Goal: Information Seeking & Learning: Learn about a topic

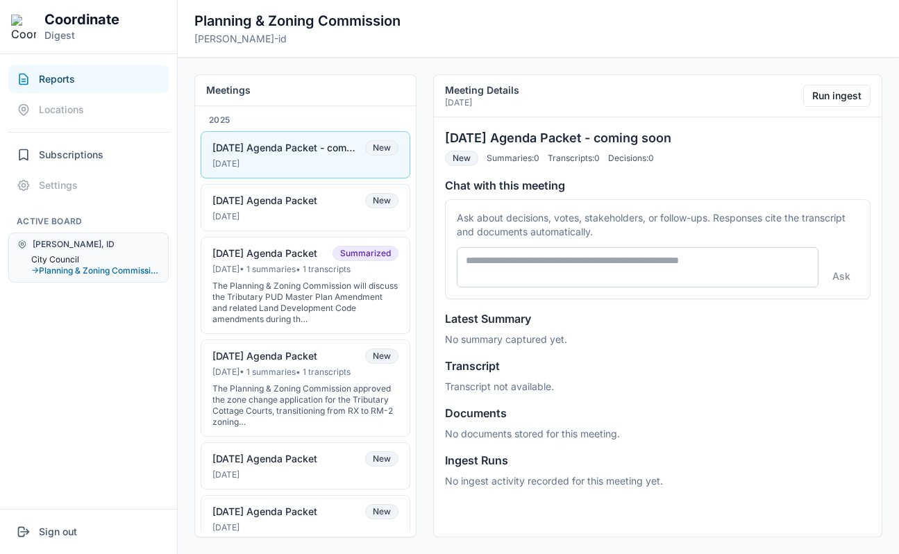
click at [50, 258] on button "City Council" at bounding box center [95, 259] width 128 height 11
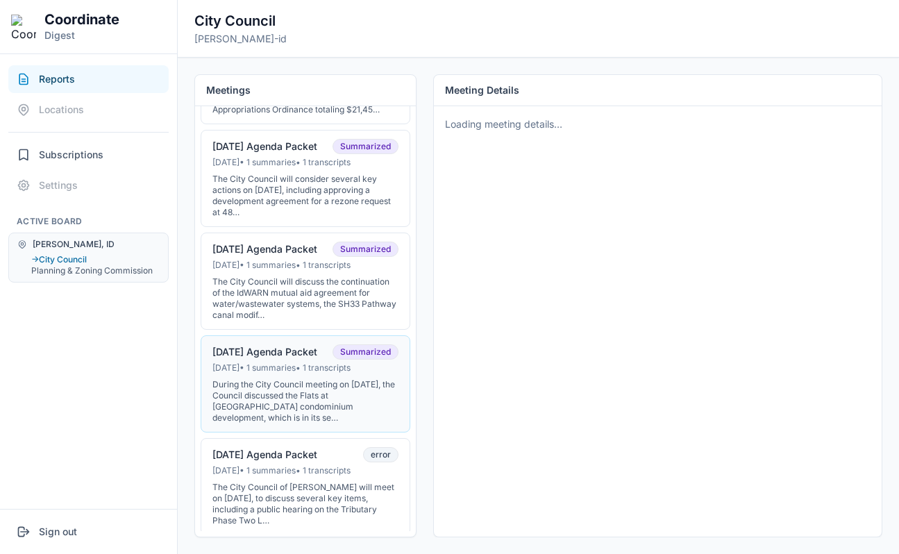
scroll to position [301, 0]
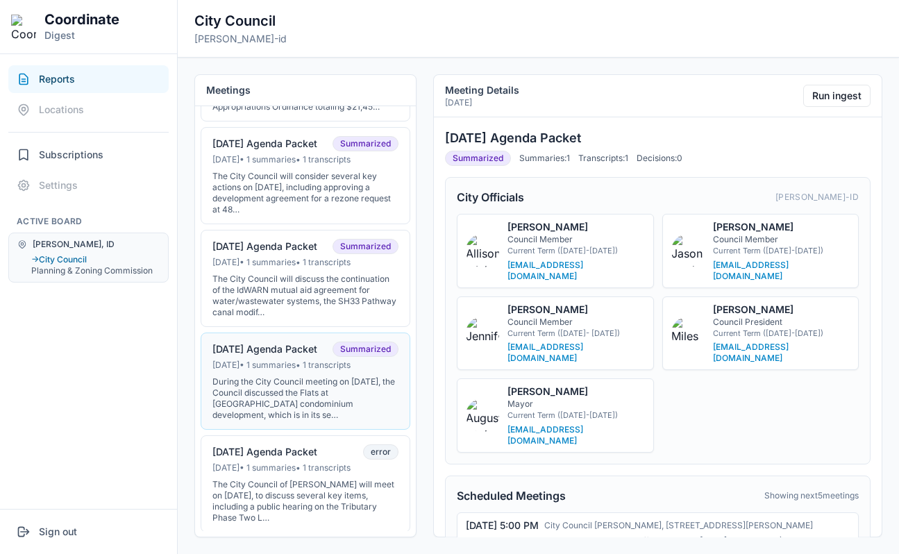
click at [257, 368] on button "07-01-25 Agenda Packet Summarized Jun 30, 2025 • 1 summaries • 1 transcripts Du…" at bounding box center [306, 380] width 210 height 97
click at [814, 94] on button "Run ingest" at bounding box center [836, 96] width 67 height 22
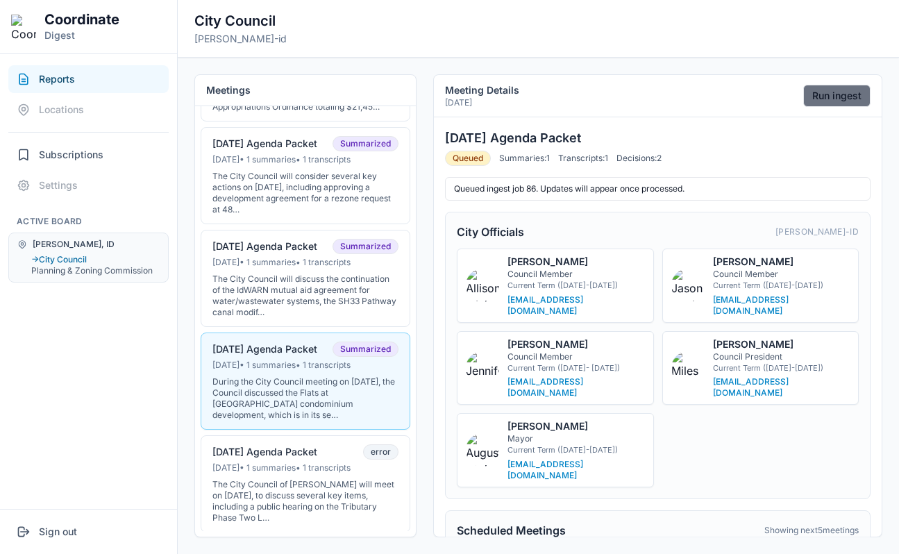
click at [820, 106] on button "Run ingest" at bounding box center [836, 96] width 67 height 22
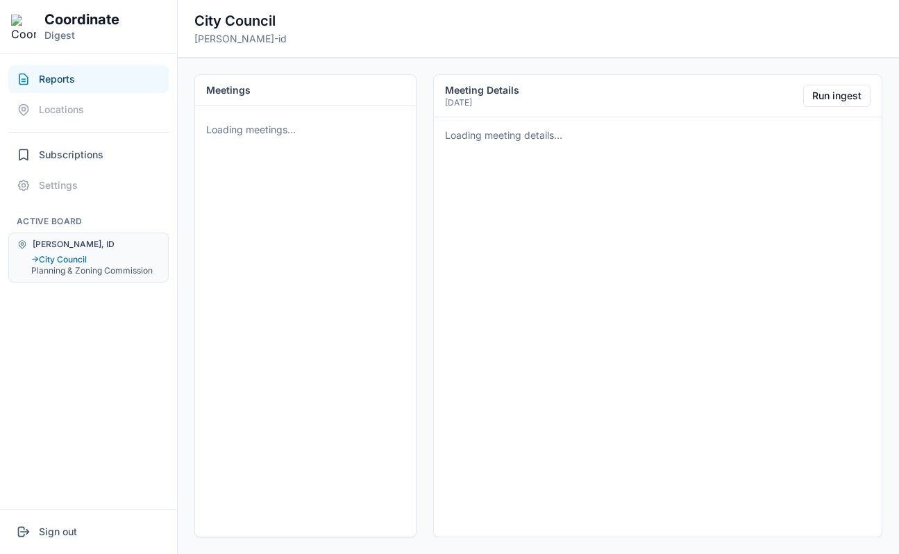
scroll to position [0, 0]
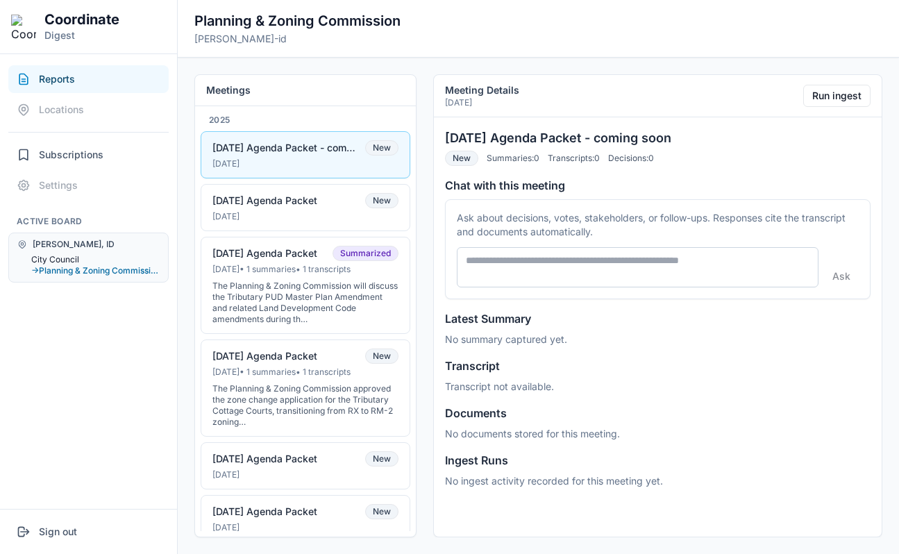
click at [73, 257] on button "City Council" at bounding box center [95, 259] width 128 height 11
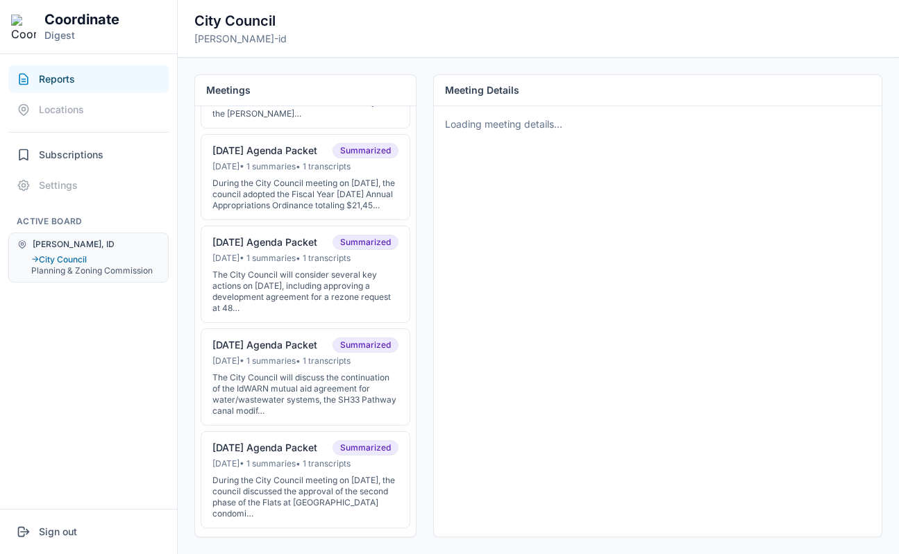
scroll to position [206, 0]
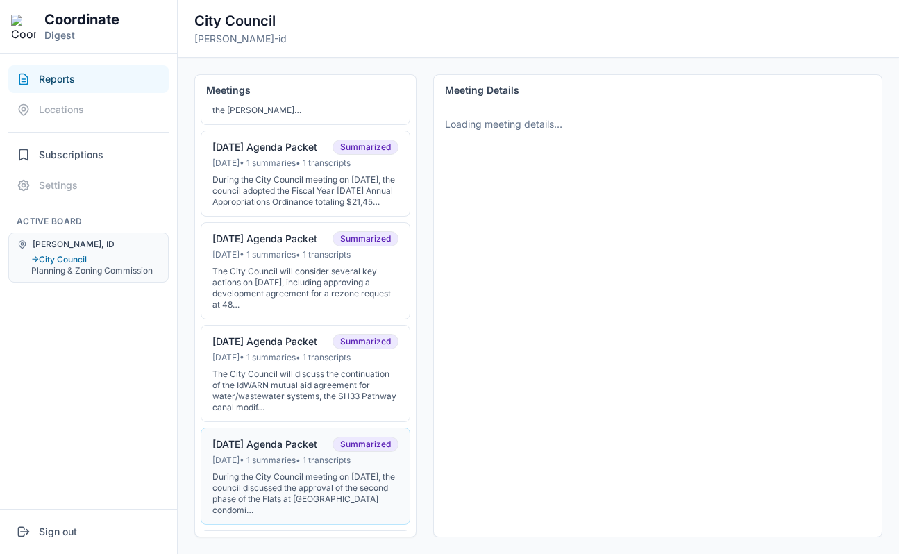
click at [245, 466] on div "Jun 30, 2025 • 1 summaries • 1 transcripts" at bounding box center [305, 460] width 186 height 11
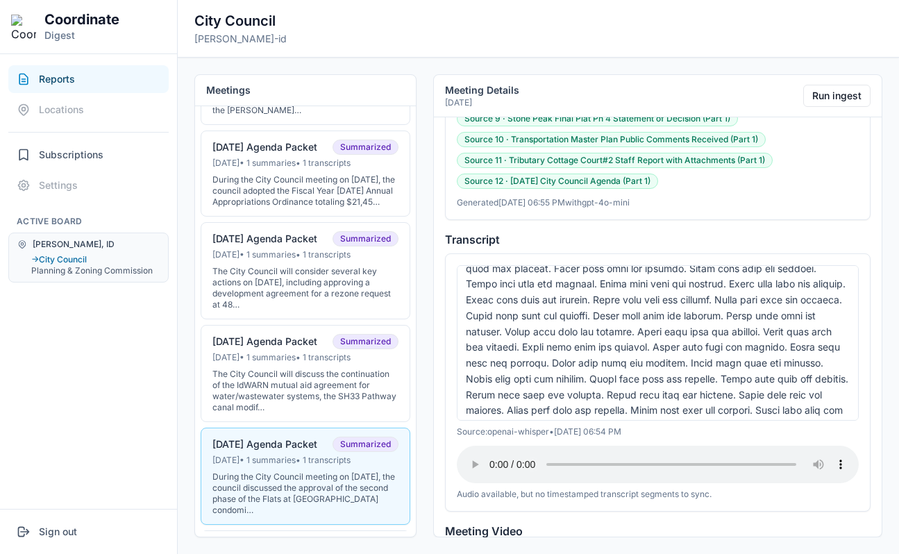
scroll to position [1532, 0]
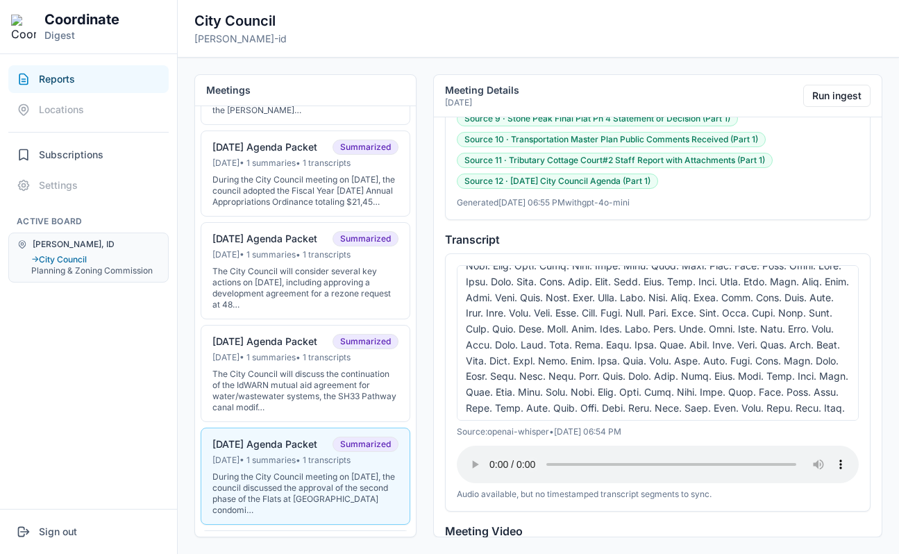
click at [635, 314] on div at bounding box center [658, 342] width 402 height 155
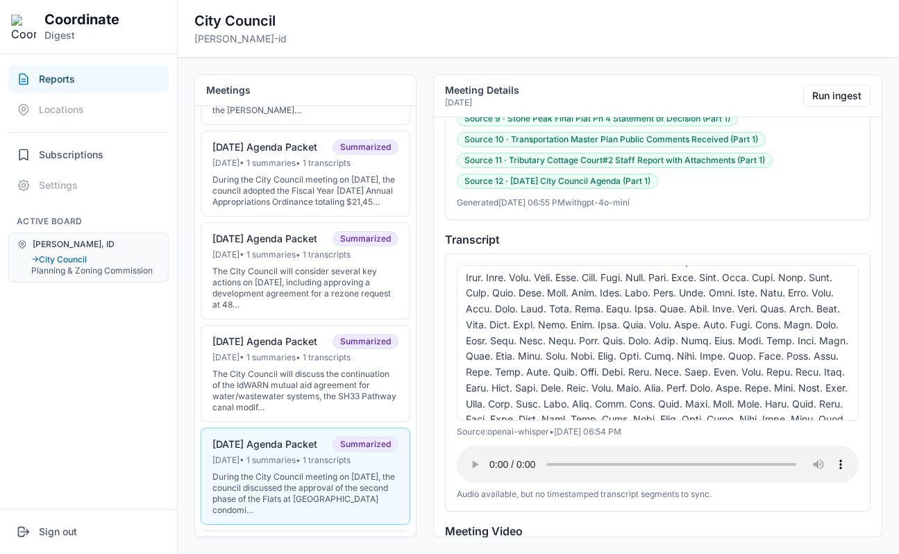
scroll to position [3021, 0]
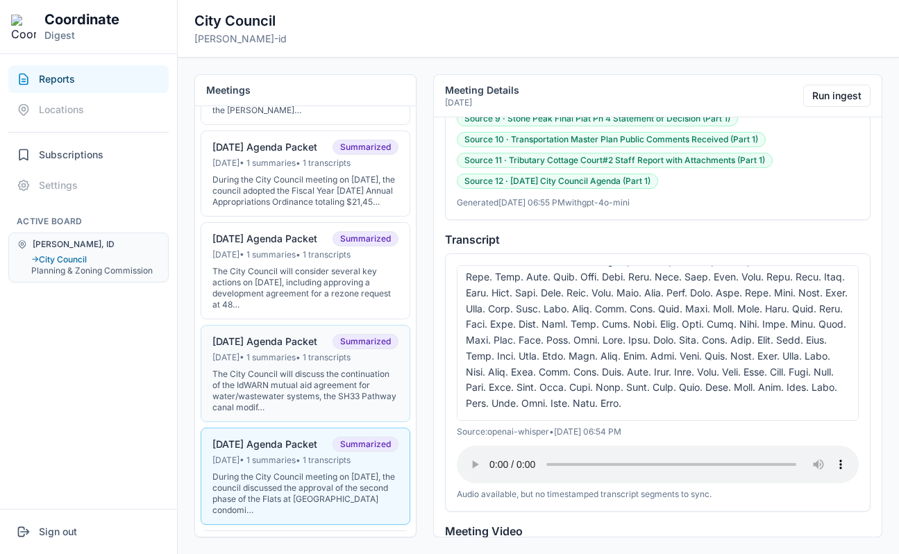
click at [264, 376] on button "07-15-25 Agenda Packet Summarized Jul 14, 2025 • 1 summaries • 1 transcripts Th…" at bounding box center [306, 373] width 210 height 97
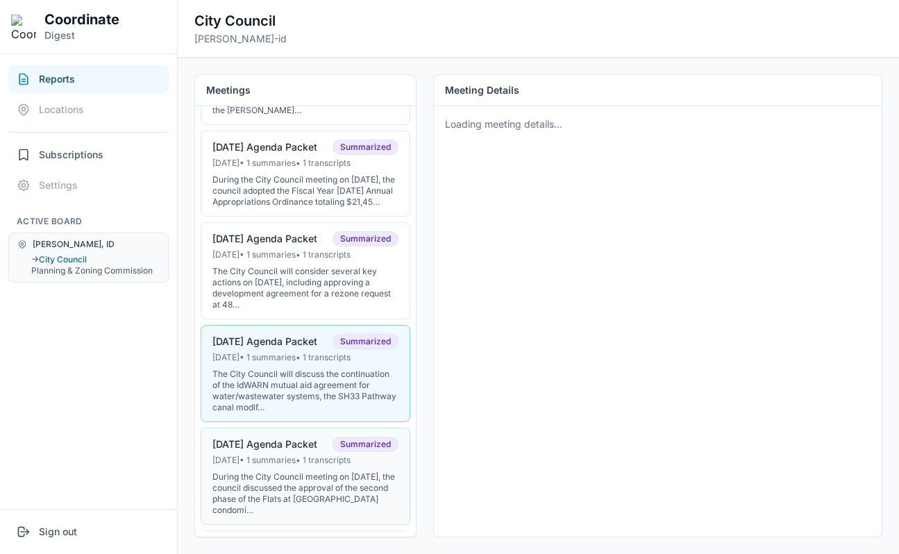
click at [270, 446] on button "07-01-25 Agenda Packet Summarized Jun 30, 2025 • 1 summaries • 1 transcripts Du…" at bounding box center [306, 476] width 210 height 97
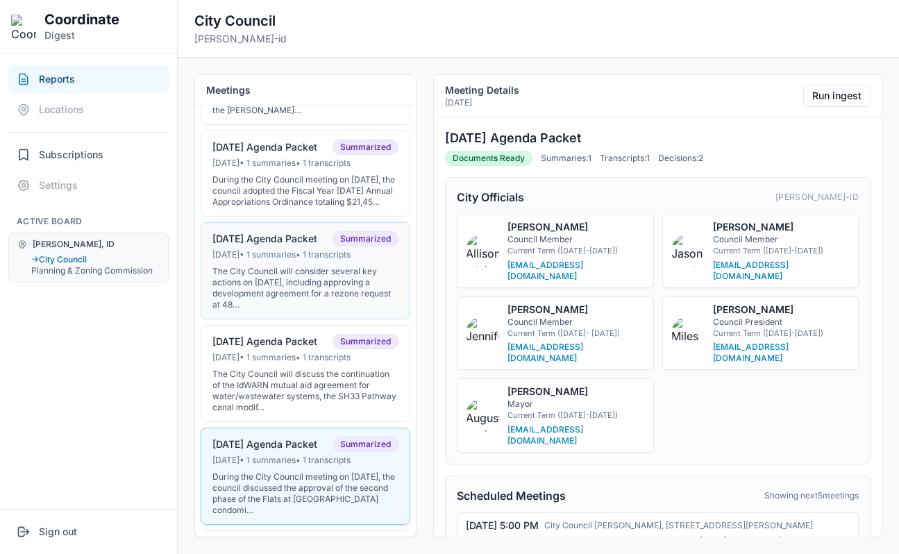
click at [302, 299] on div "The City Council will consider several key actions on August 5, 2025, including…" at bounding box center [305, 288] width 186 height 44
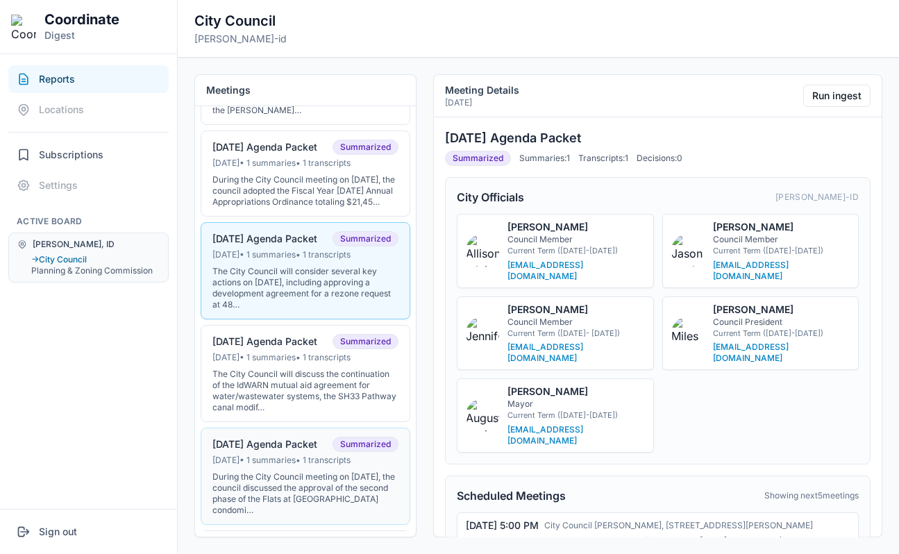
click at [291, 465] on button "[DATE] Agenda Packet Summarized [DATE] • 1 summaries • 1 transcripts During the…" at bounding box center [306, 476] width 210 height 97
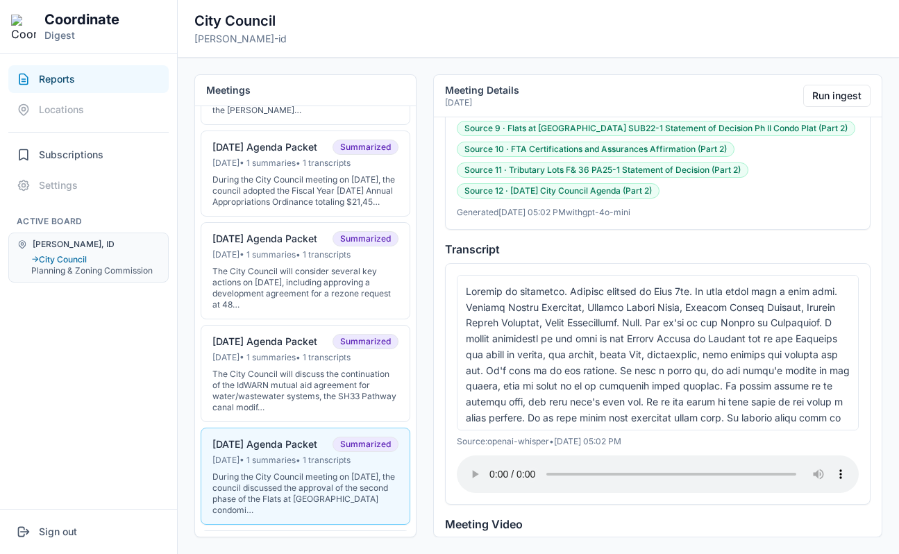
click at [566, 326] on div at bounding box center [658, 352] width 402 height 155
click at [596, 288] on div at bounding box center [658, 352] width 402 height 155
click at [530, 275] on div at bounding box center [658, 352] width 402 height 155
click at [736, 275] on div at bounding box center [658, 352] width 402 height 155
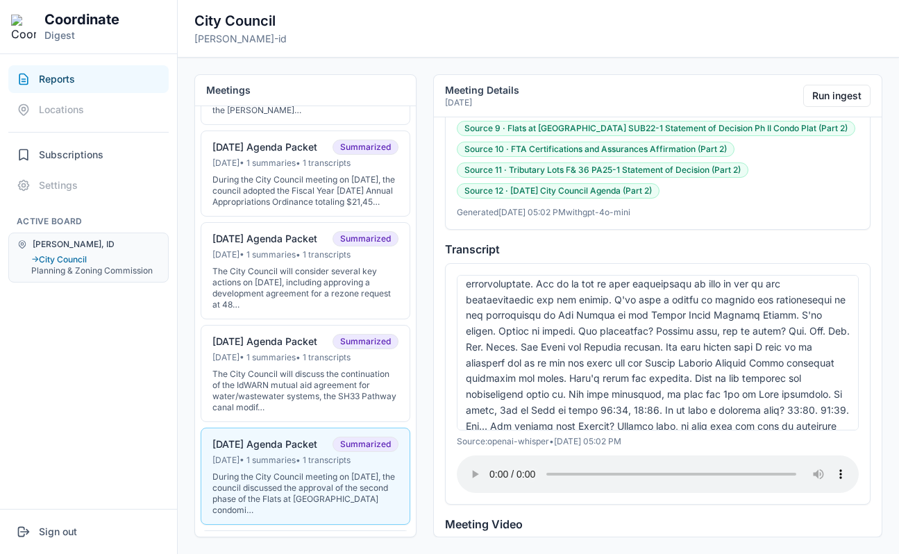
scroll to position [636, 0]
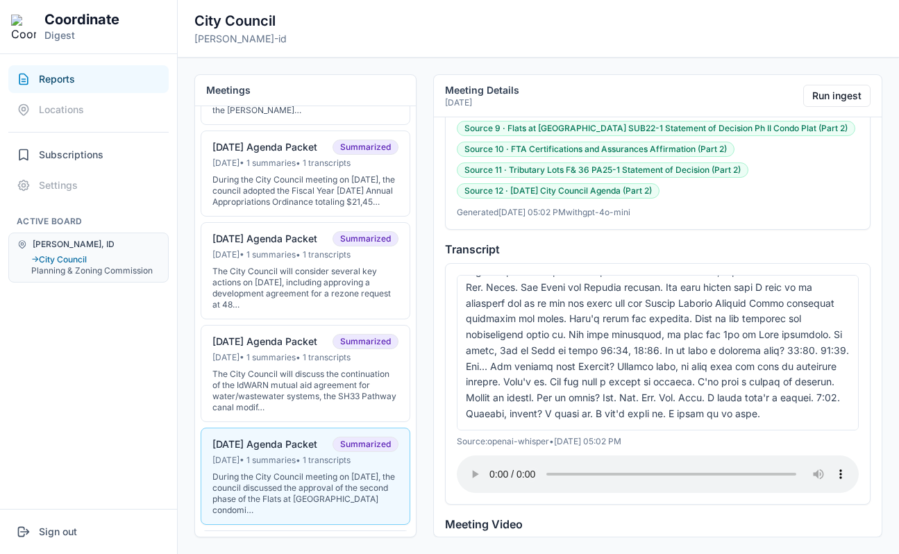
click at [632, 392] on div at bounding box center [658, 352] width 402 height 155
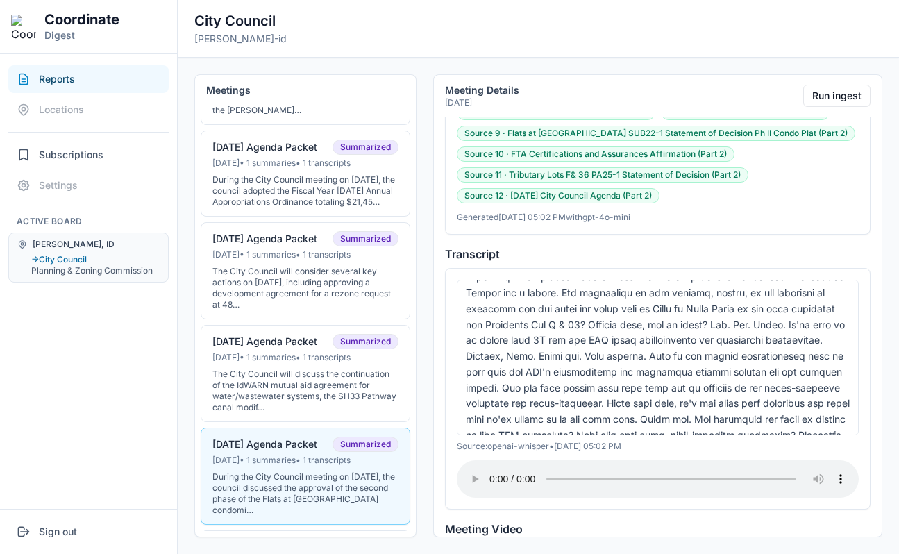
scroll to position [173, 0]
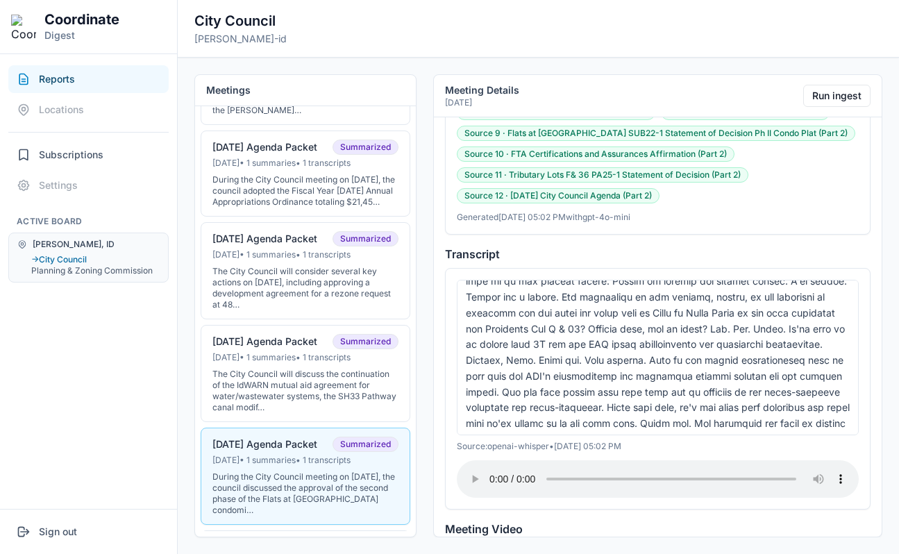
click at [634, 299] on div at bounding box center [658, 357] width 402 height 155
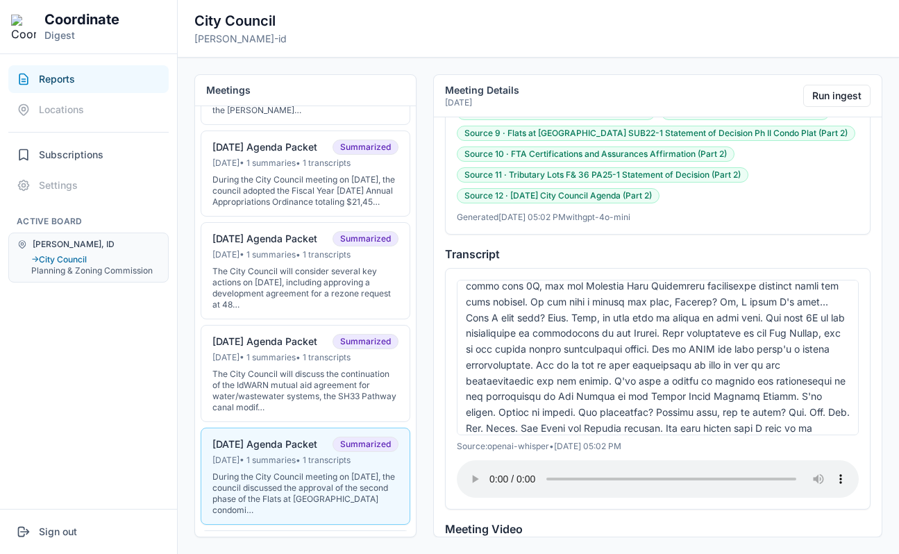
scroll to position [503, 0]
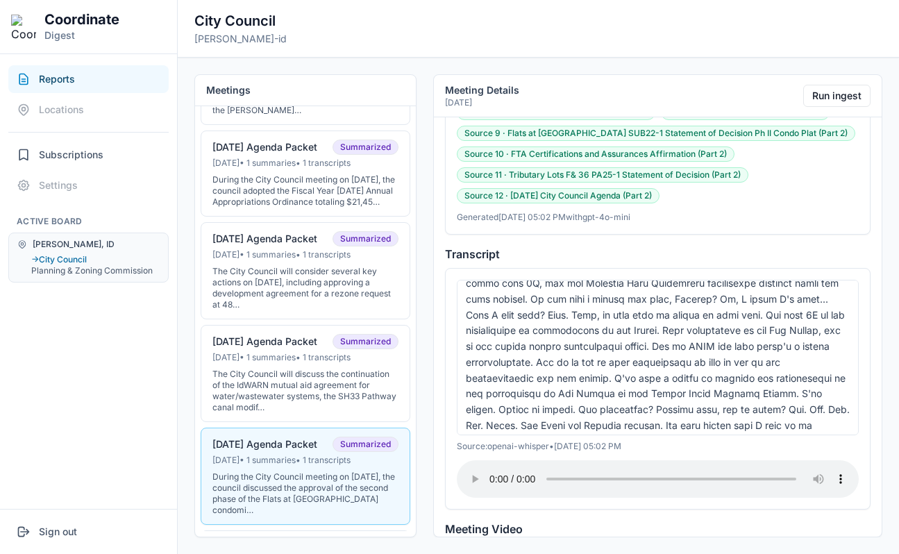
click at [620, 328] on div at bounding box center [658, 357] width 402 height 155
click at [624, 361] on div at bounding box center [658, 357] width 402 height 155
click at [304, 376] on button "07-15-25 Agenda Packet Summarized Jul 14, 2025 • 1 summaries • 1 transcripts Th…" at bounding box center [306, 373] width 210 height 97
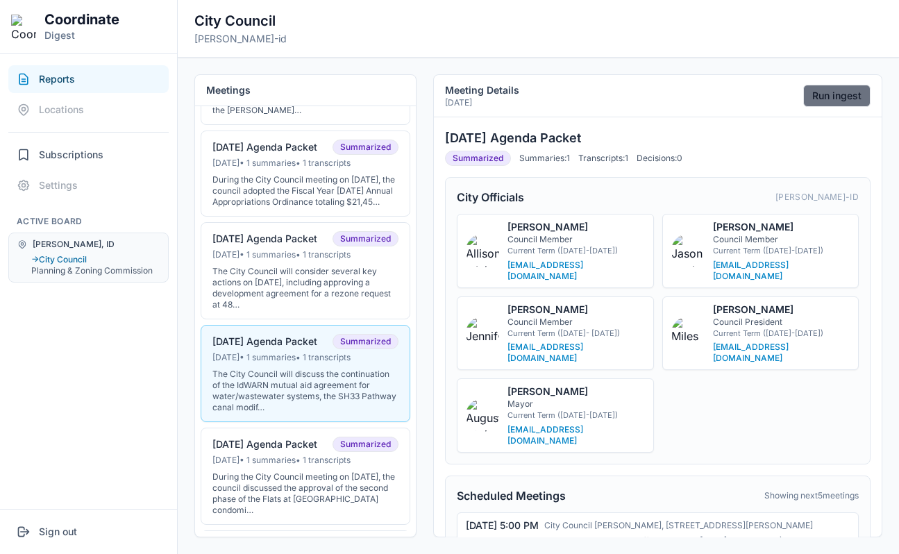
click at [809, 102] on button "Run ingest" at bounding box center [836, 96] width 67 height 22
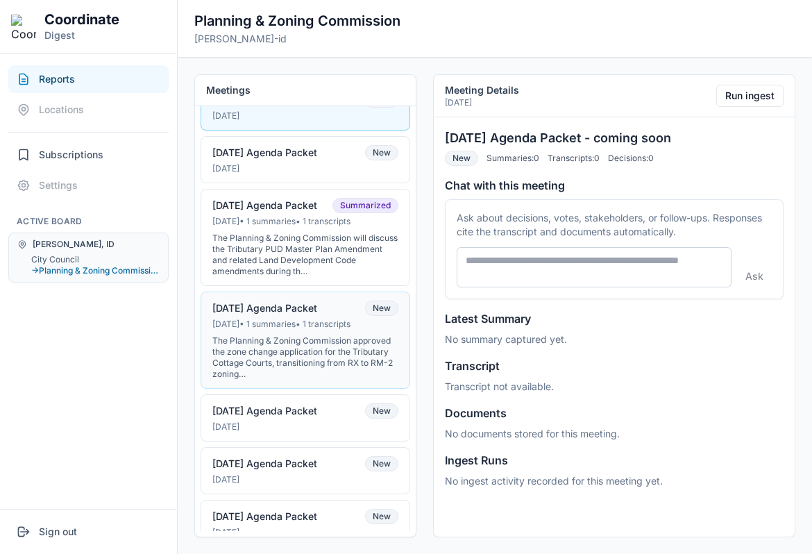
scroll to position [49, 0]
click at [67, 252] on div "[PERSON_NAME], ID City Council → Planning & Zoning Commission" at bounding box center [88, 258] width 160 height 50
click at [69, 255] on button "City Council" at bounding box center [95, 259] width 128 height 11
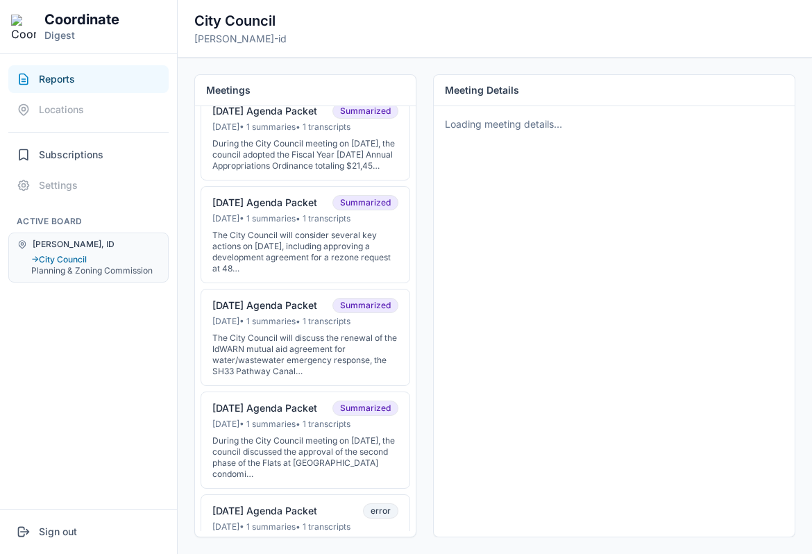
scroll to position [242, 0]
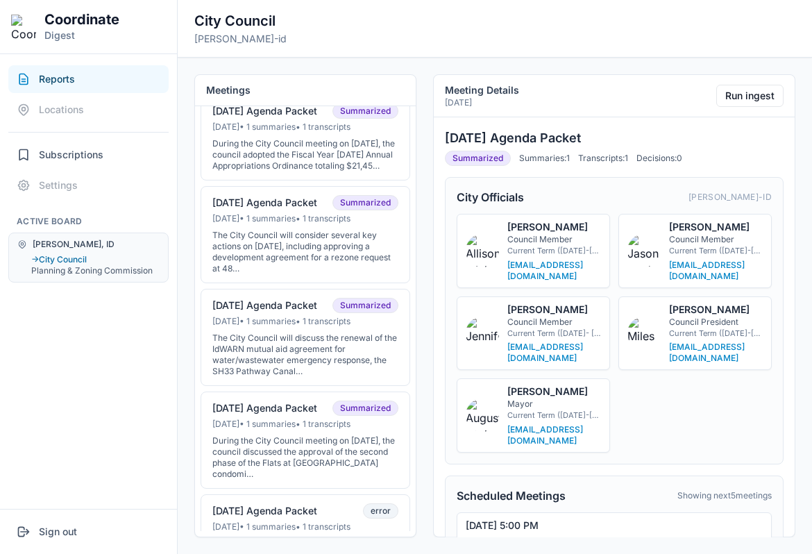
click at [297, 363] on div "The City Council will discuss the renewal of the IdWARN mutual aid agreement fo…" at bounding box center [305, 354] width 186 height 44
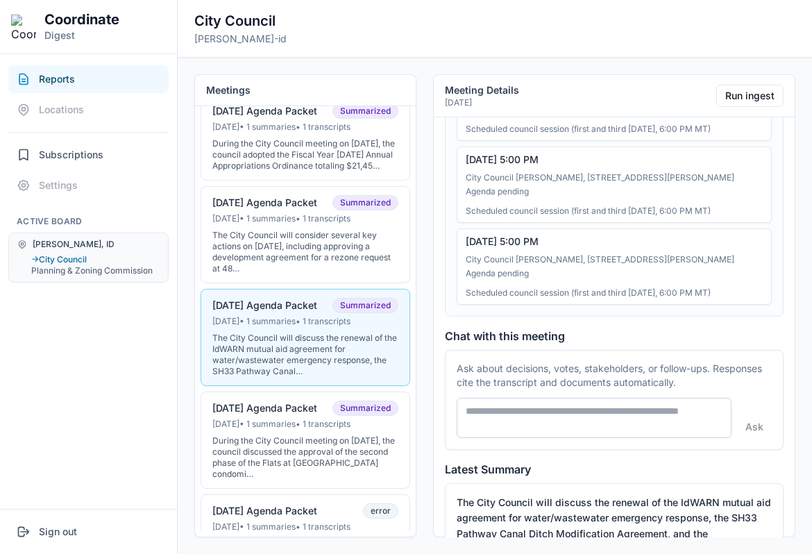
scroll to position [0, 0]
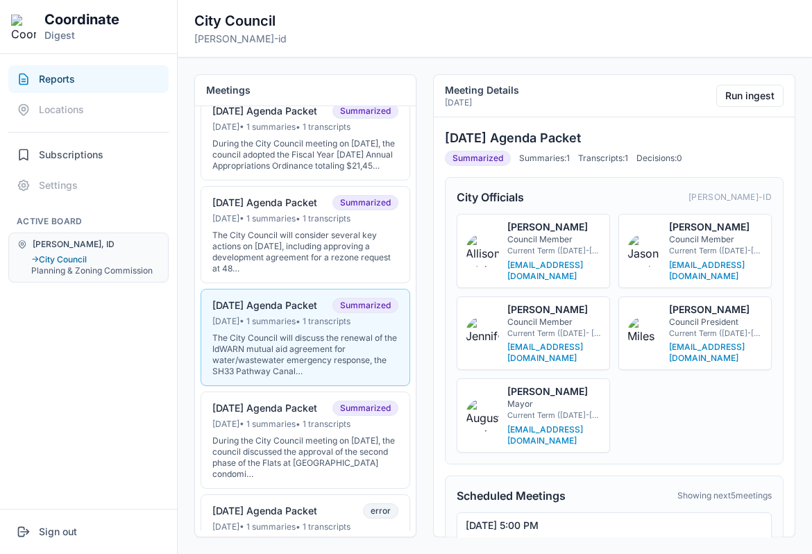
drag, startPoint x: 597, startPoint y: 135, endPoint x: 430, endPoint y: 135, distance: 167.3
click at [430, 135] on div "Meetings 2025 09-16-2025 Agenda Packet Summarized Sep 15, 2025 • 1 summaries • …" at bounding box center [495, 306] width 634 height 496
copy h3 "07-15-25 Agenda Packet"
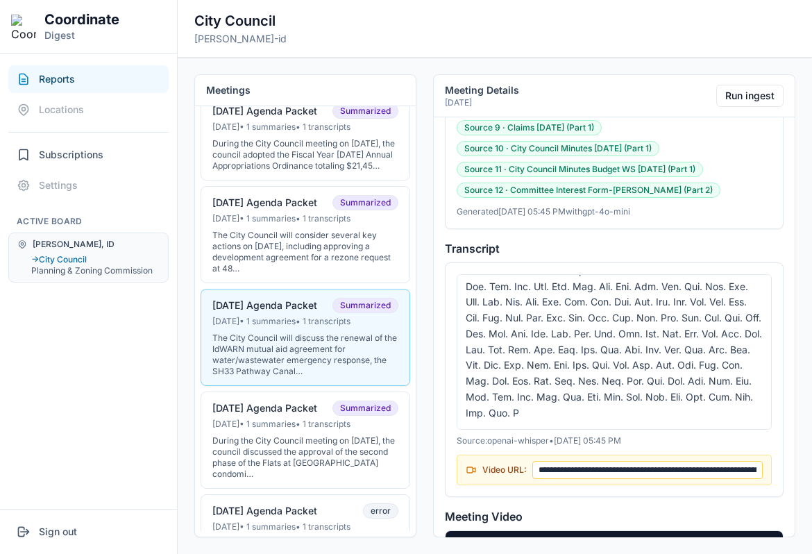
scroll to position [6592, 0]
click at [297, 416] on div "07-01-25 Agenda Packet Summarized" at bounding box center [305, 408] width 186 height 15
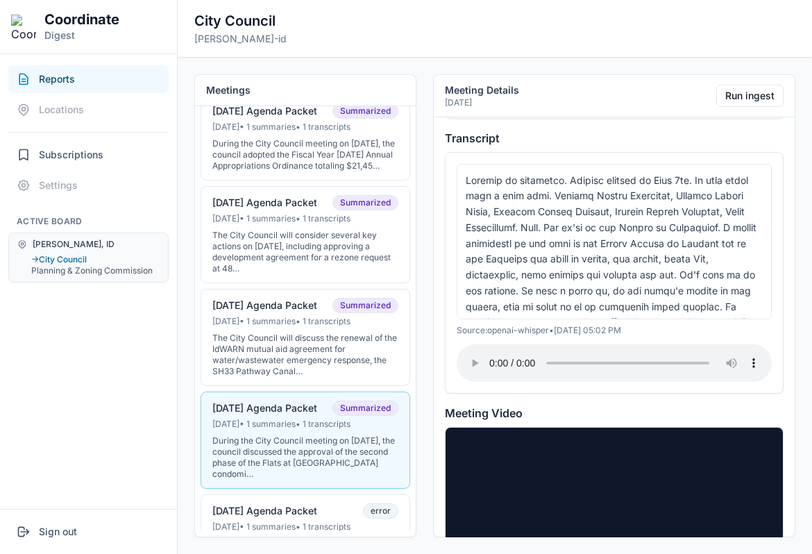
scroll to position [1890, 0]
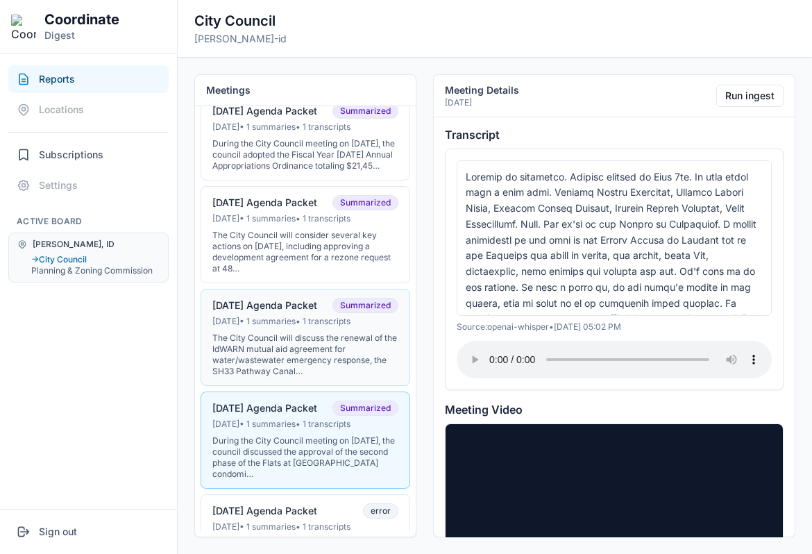
click at [283, 369] on div "The City Council will discuss the renewal of the IdWARN mutual aid agreement fo…" at bounding box center [305, 354] width 186 height 44
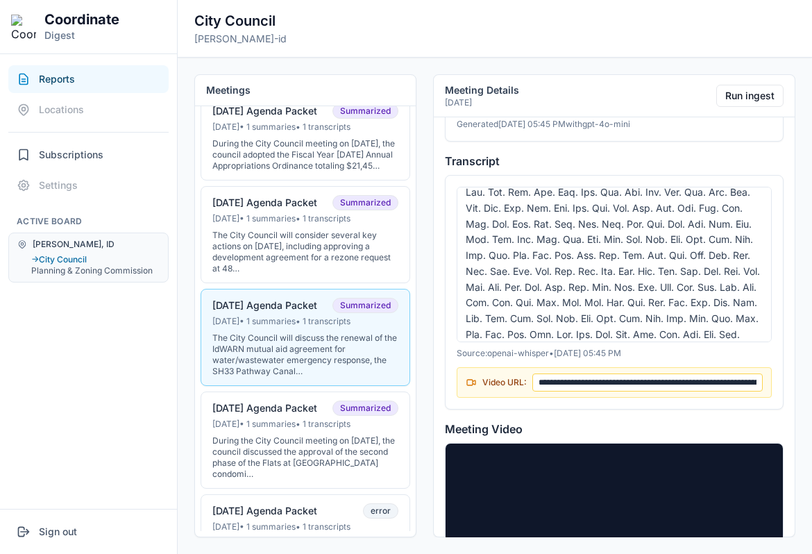
scroll to position [979, 0]
